Goal: Information Seeking & Learning: Learn about a topic

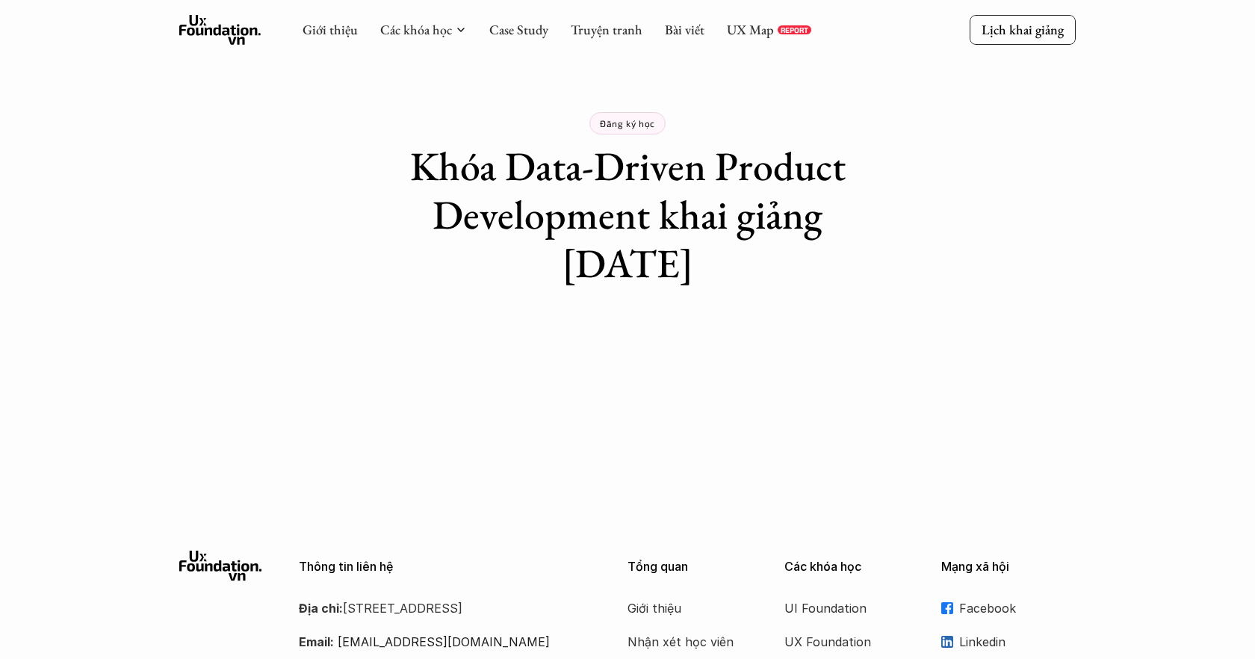
click at [743, 38] on div "Giới thiệu Các khóa học Case Study Truyện tranh Bài viết UX Map REPORT" at bounding box center [557, 30] width 509 height 30
click at [746, 27] on link "UX Map" at bounding box center [750, 29] width 47 height 17
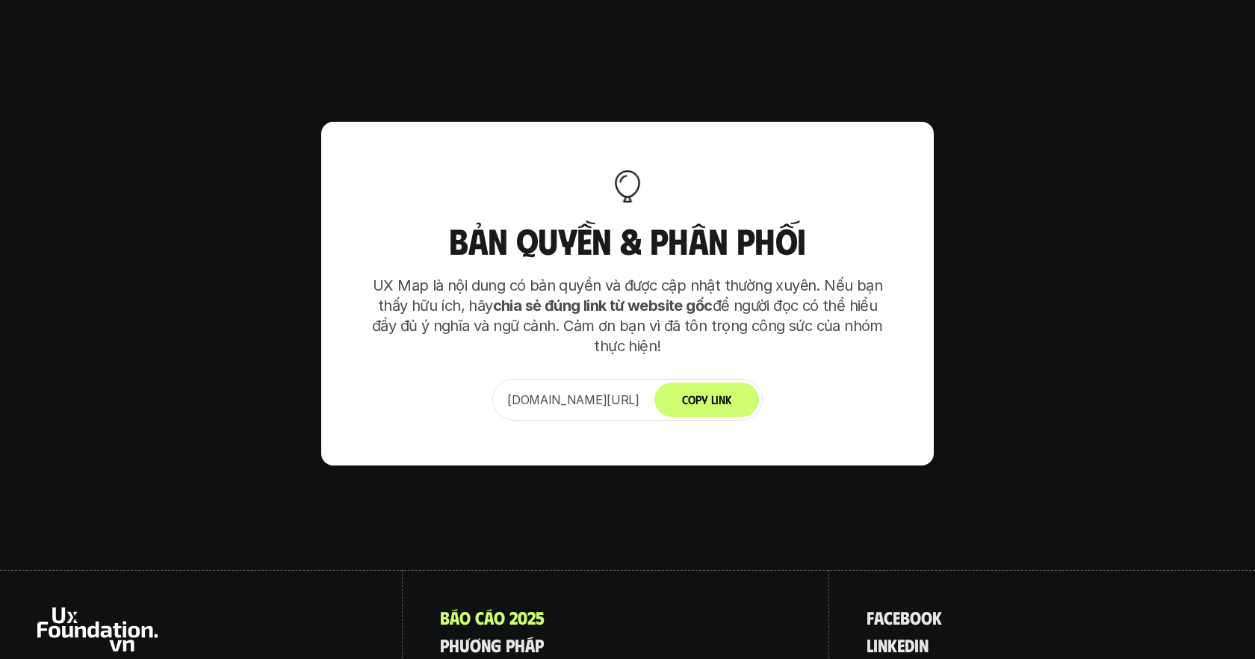
scroll to position [9563, 0]
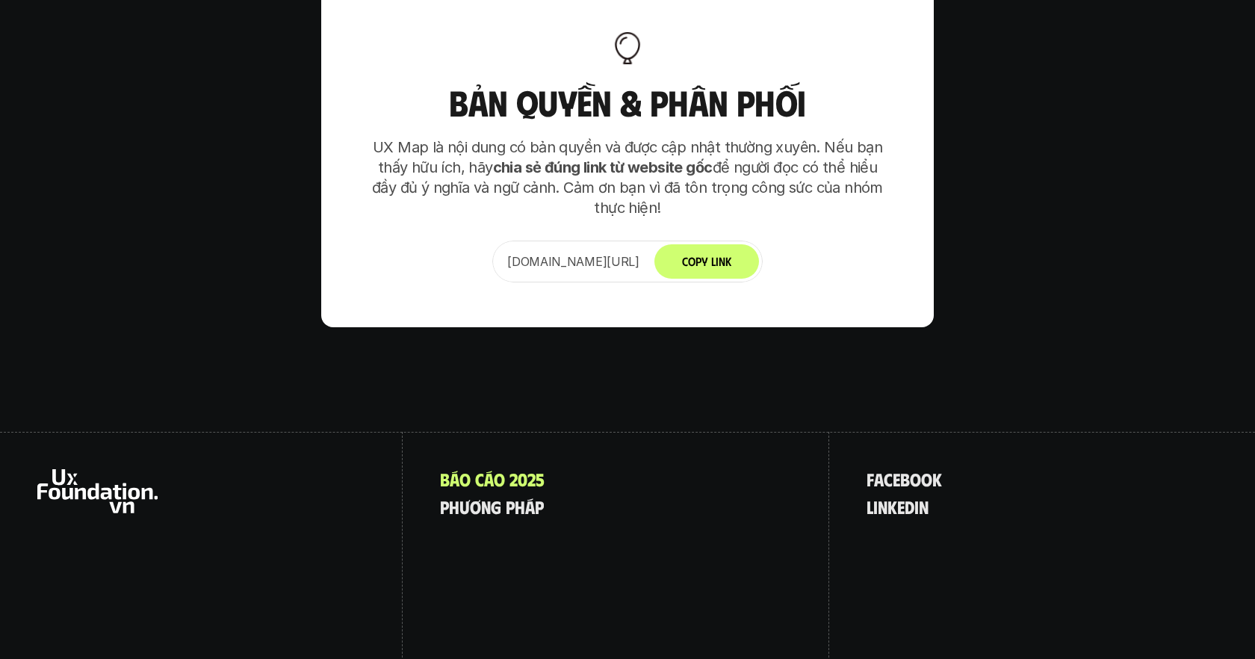
click at [616, 241] on div "[DOMAIN_NAME][URL] Copy Link" at bounding box center [627, 262] width 270 height 42
click at [506, 497] on p "p h ư ơ n g p h á p" at bounding box center [492, 506] width 104 height 19
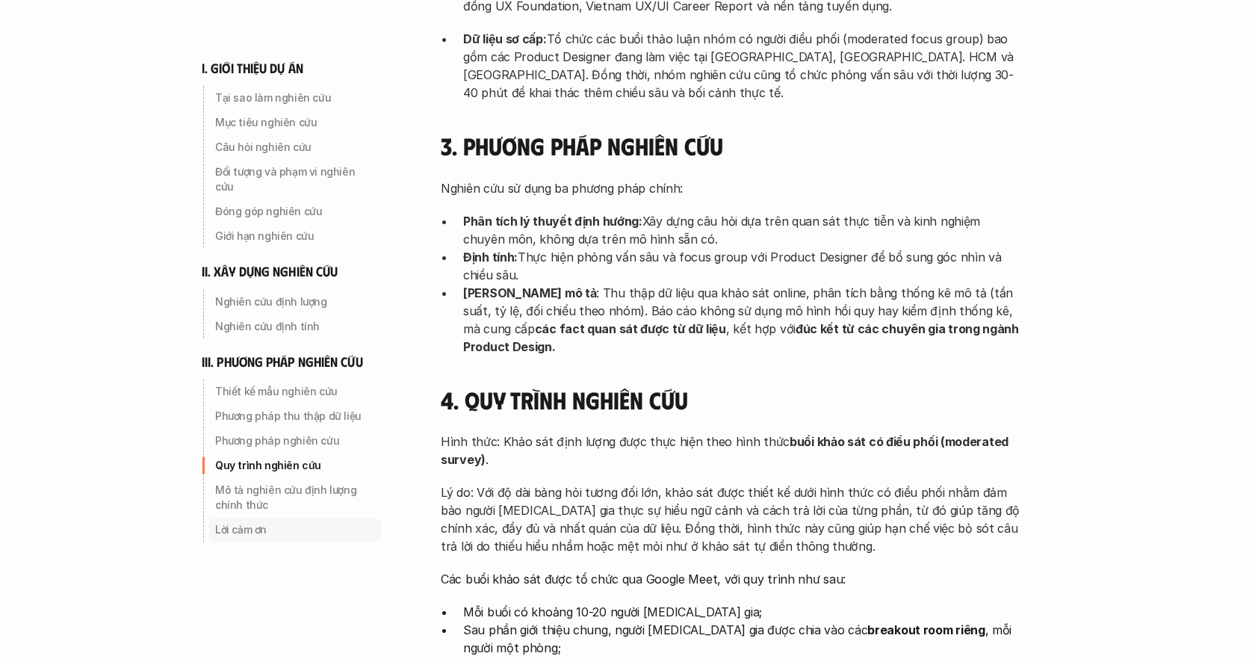
click at [233, 522] on p "Lời cảm ơn" at bounding box center [295, 529] width 160 height 15
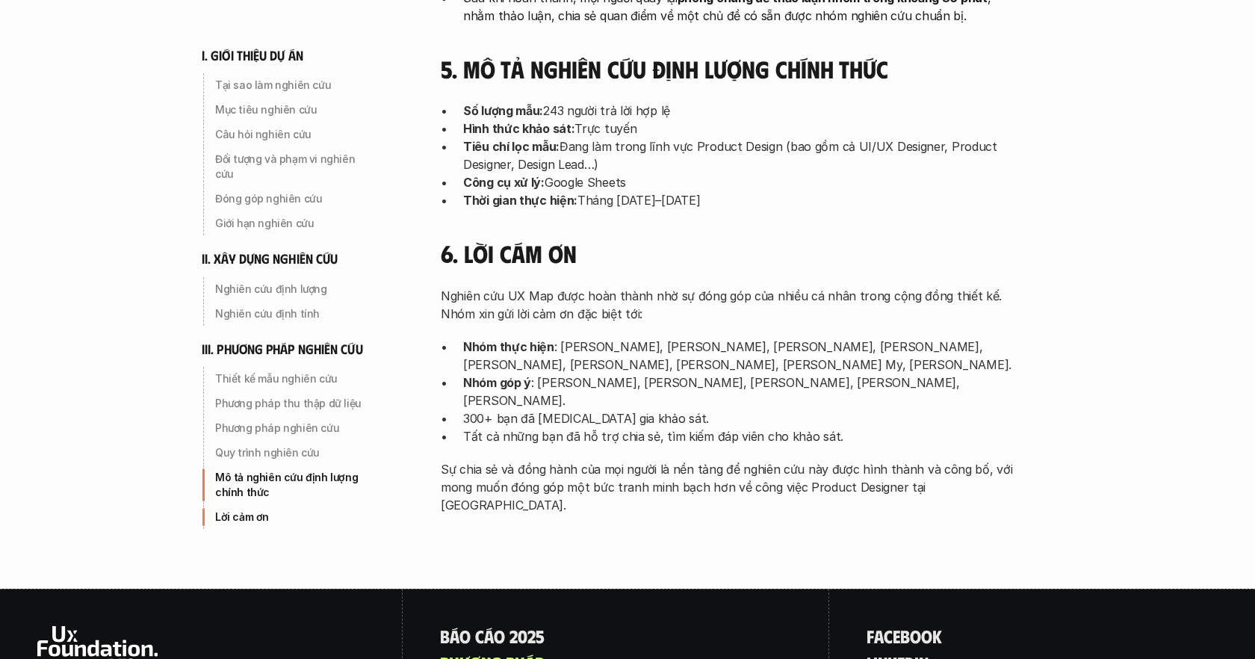
scroll to position [4775, 0]
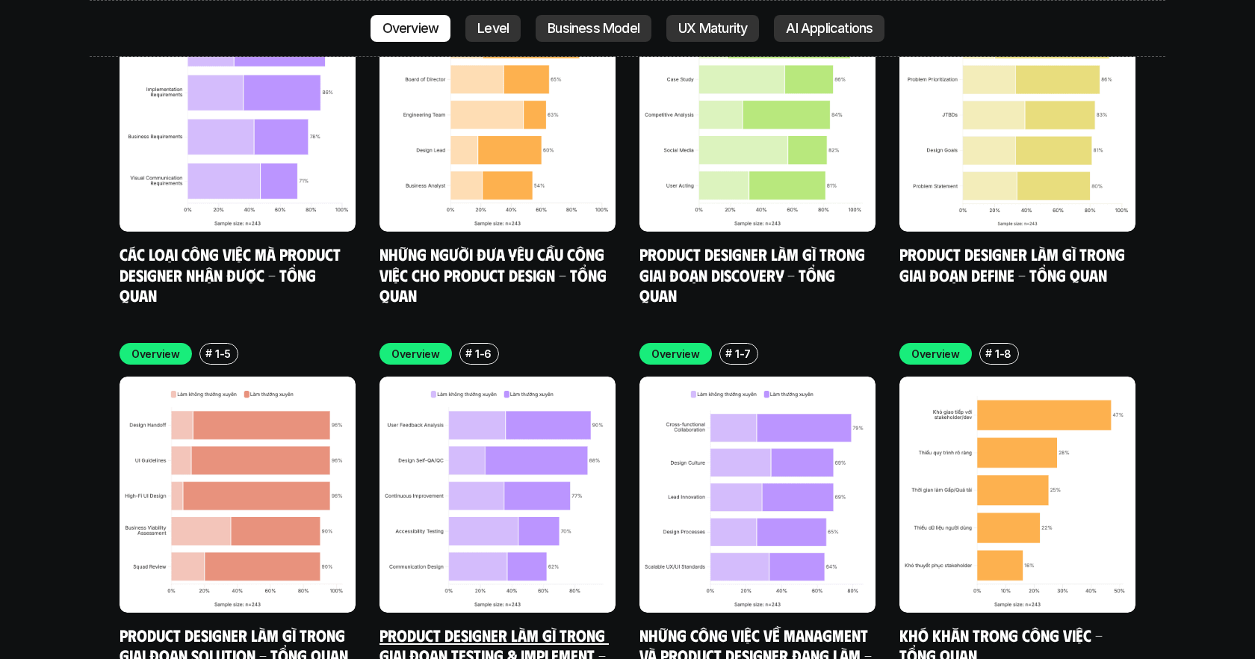
scroll to position [4520, 0]
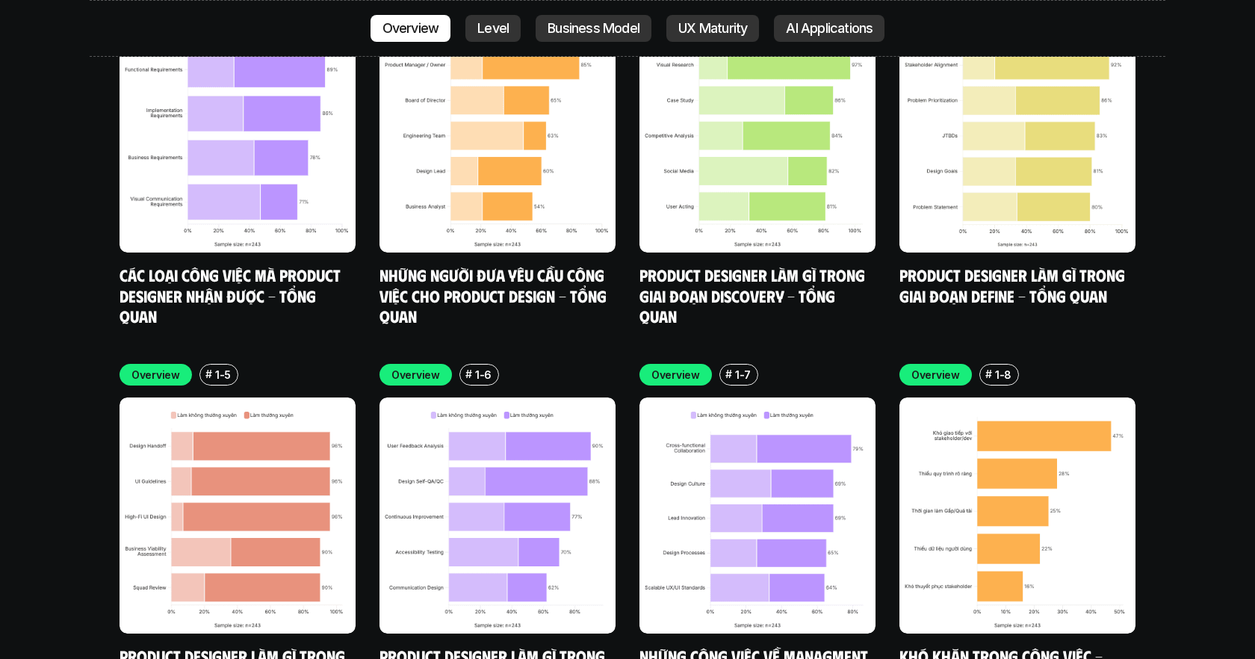
click at [406, 367] on p "Overview" at bounding box center [415, 375] width 49 height 16
click at [490, 29] on p "Level" at bounding box center [492, 28] width 31 height 15
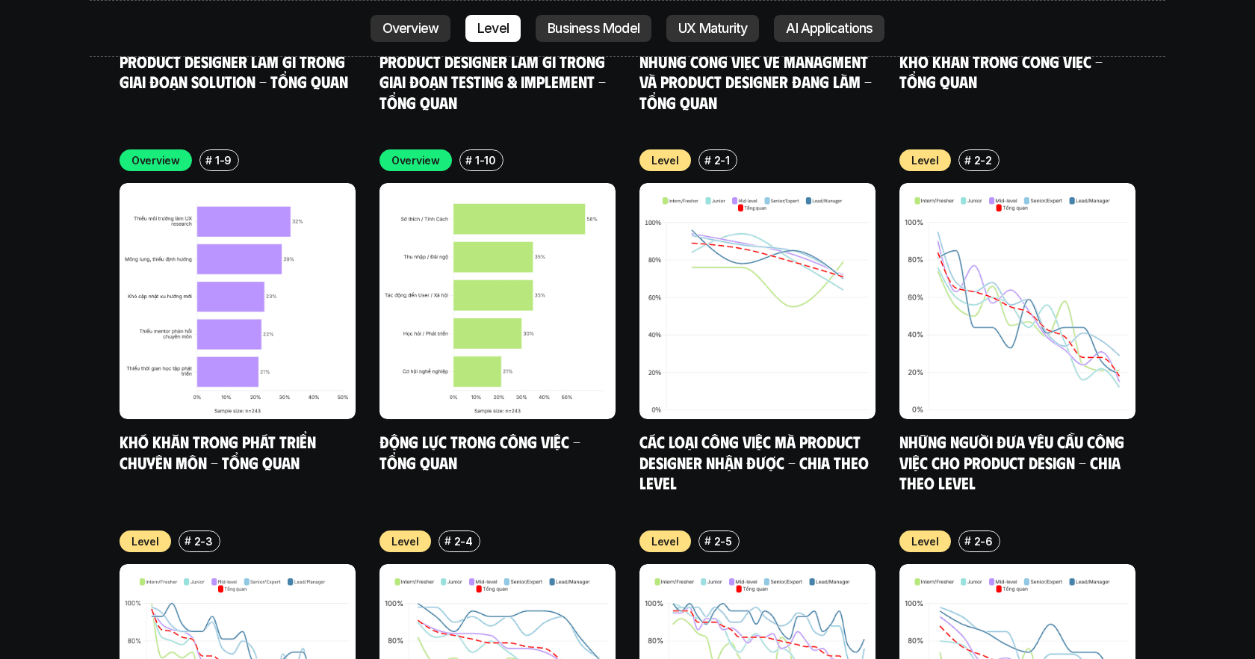
scroll to position [5125, 0]
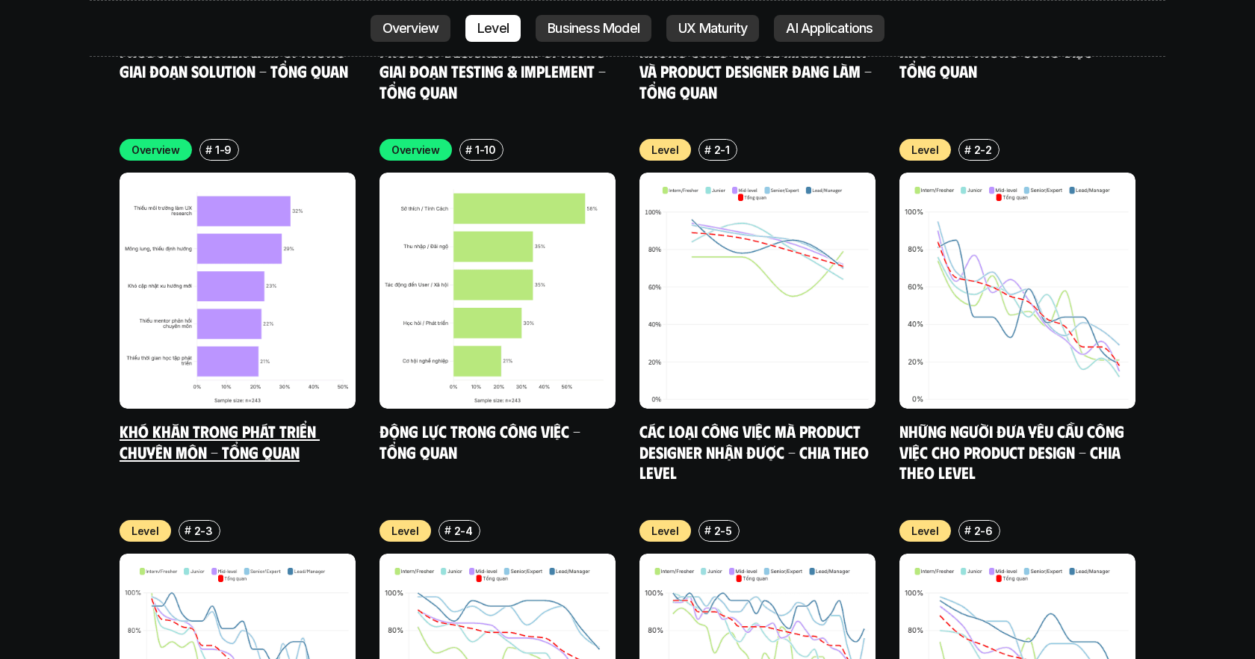
click at [220, 238] on img at bounding box center [238, 291] width 236 height 236
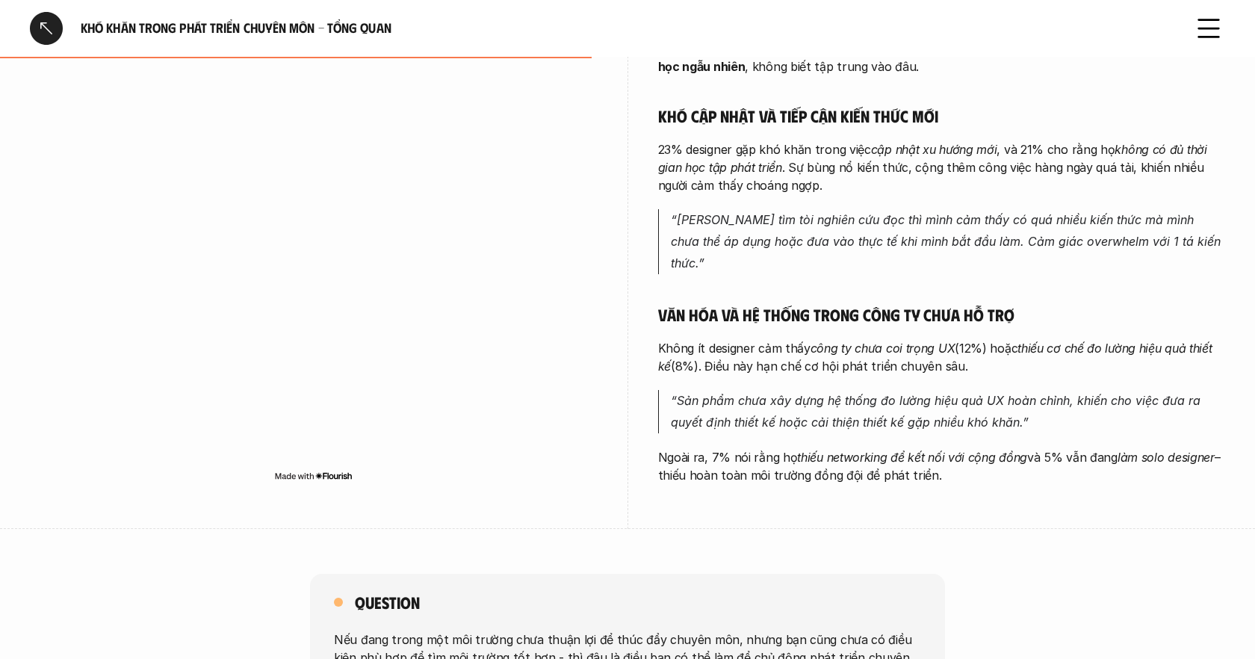
scroll to position [589, 0]
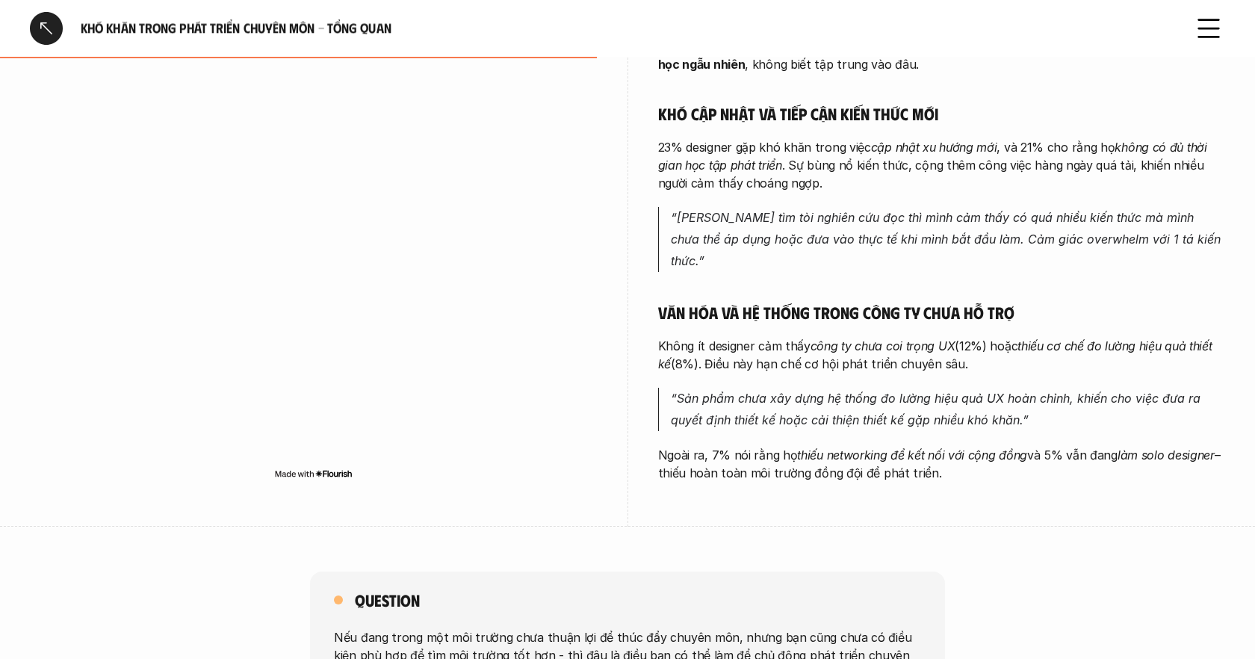
click at [330, 468] on img at bounding box center [313, 474] width 78 height 12
